Goal: Navigation & Orientation: Go to known website

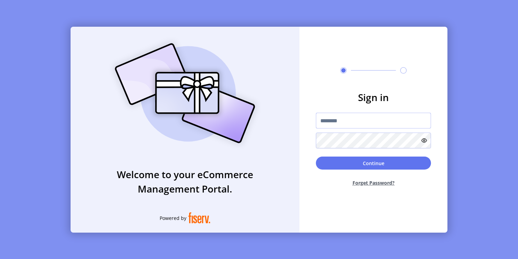
click at [352, 118] on input "text" at bounding box center [373, 121] width 115 height 16
type input "*********"
click at [362, 163] on button "Continue" at bounding box center [373, 163] width 115 height 13
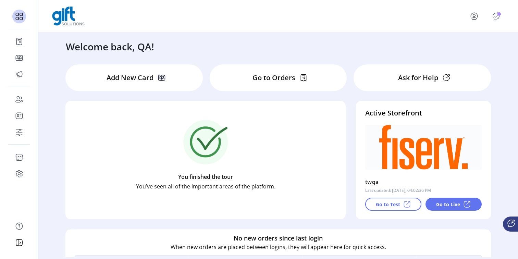
click at [454, 203] on p "Go to Live" at bounding box center [448, 204] width 24 height 7
